Goal: Information Seeking & Learning: Learn about a topic

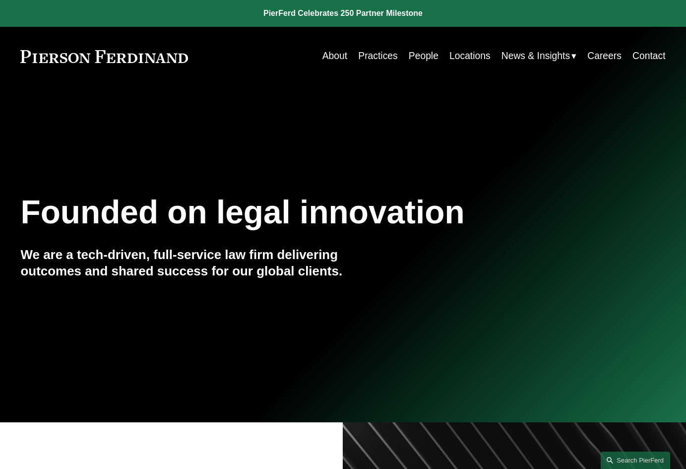
click at [424, 54] on link "People" at bounding box center [424, 56] width 30 height 19
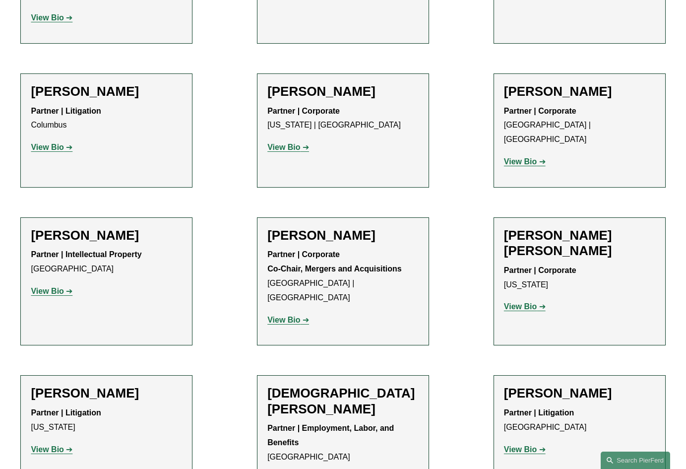
scroll to position [2536, 0]
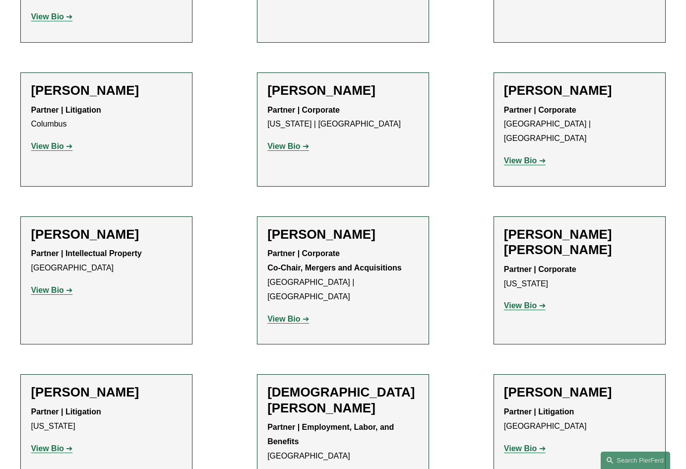
click at [53, 444] on strong "View Bio" at bounding box center [47, 448] width 33 height 8
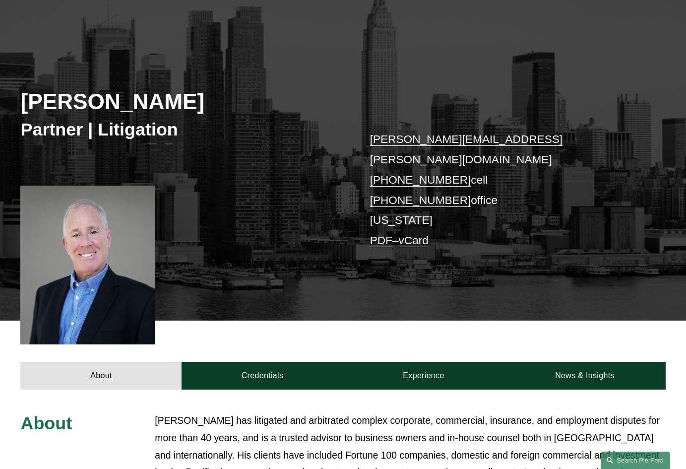
scroll to position [72, 0]
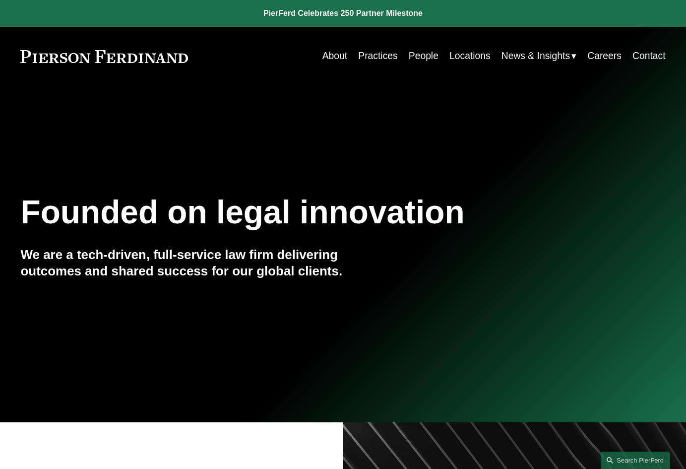
click at [430, 55] on link "People" at bounding box center [424, 56] width 30 height 19
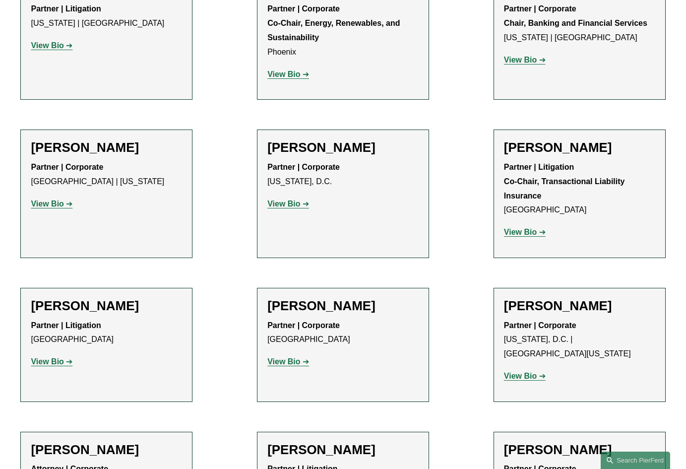
scroll to position [3572, 0]
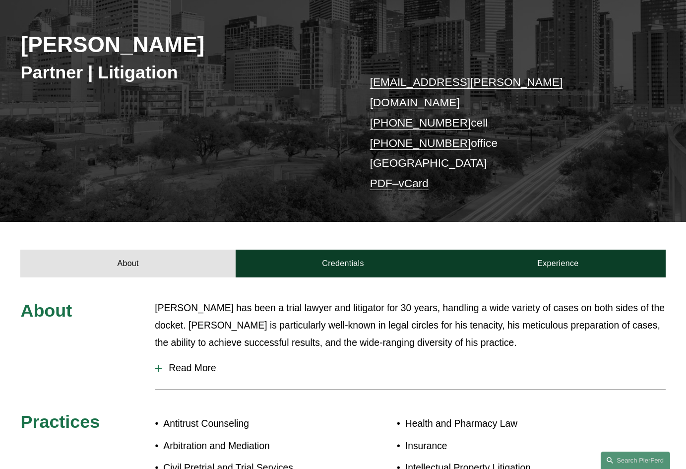
scroll to position [131, 0]
